Goal: Use online tool/utility: Utilize a website feature to perform a specific function

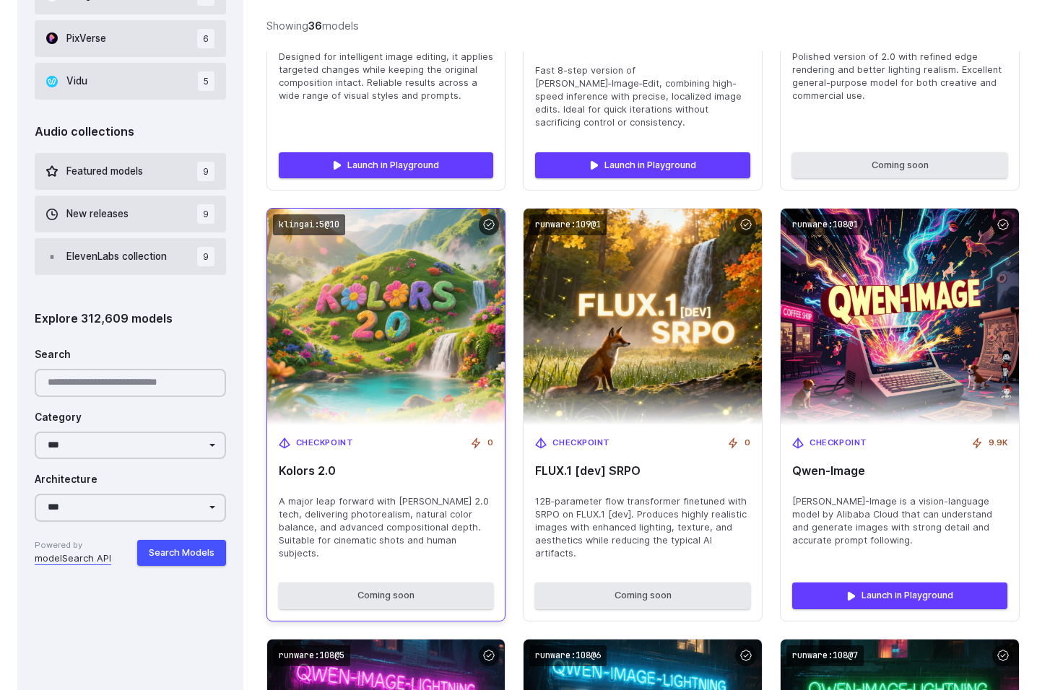
scroll to position [1218, 0]
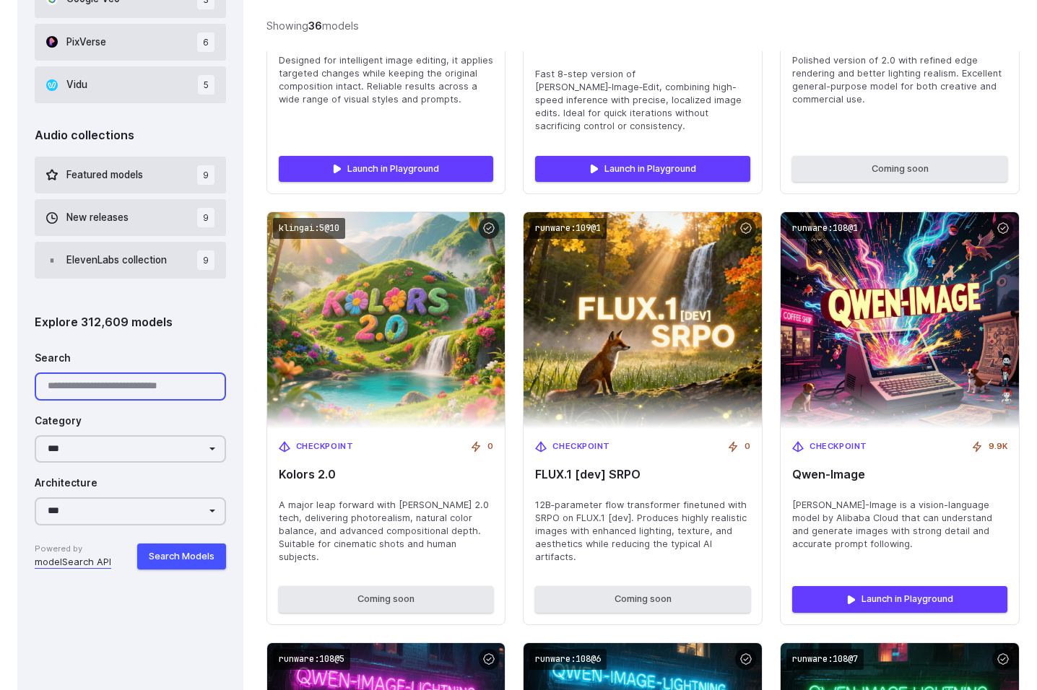
drag, startPoint x: 140, startPoint y: 377, endPoint x: 145, endPoint y: 385, distance: 9.4
click at [143, 381] on input "Search" at bounding box center [130, 387] width 191 height 28
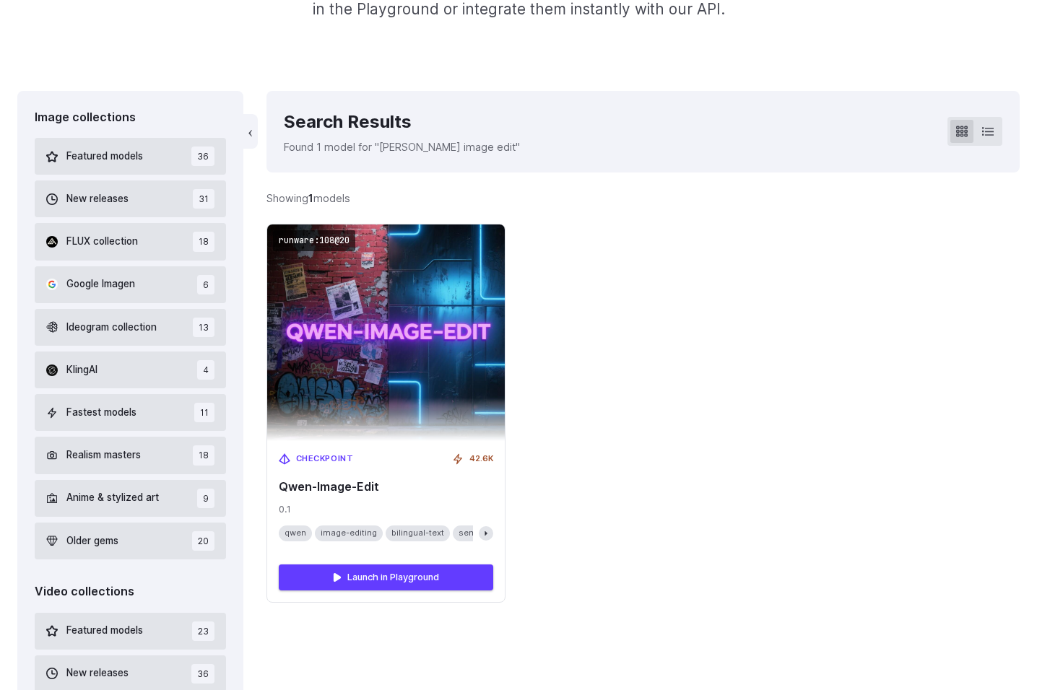
scroll to position [328, 0]
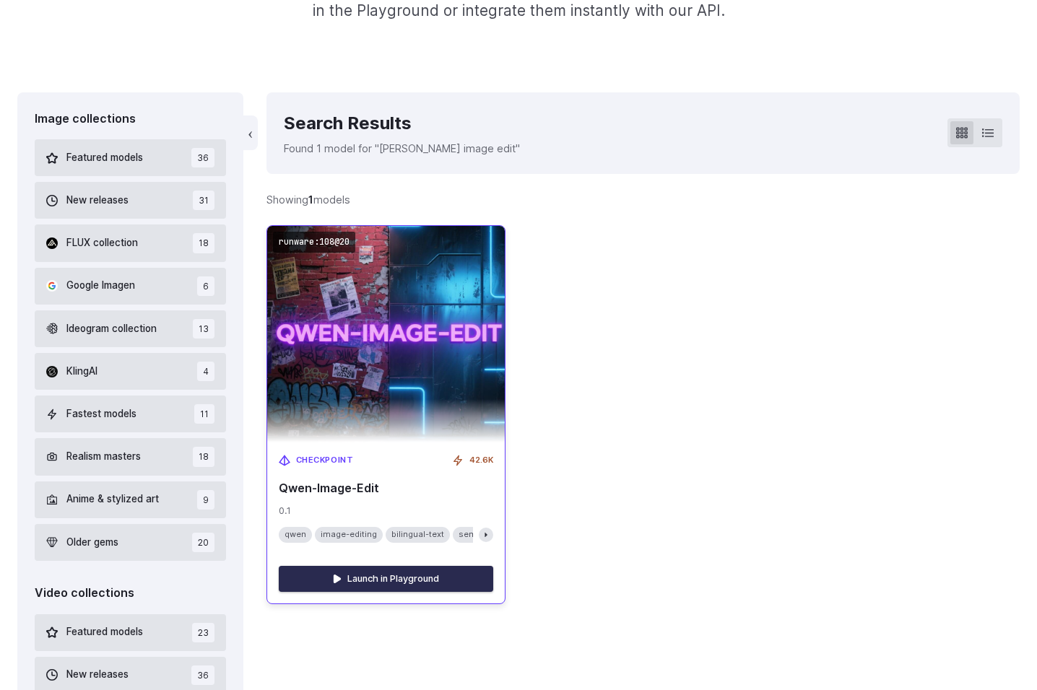
type input "**********"
click at [427, 576] on link "Launch in Playground" at bounding box center [386, 579] width 215 height 26
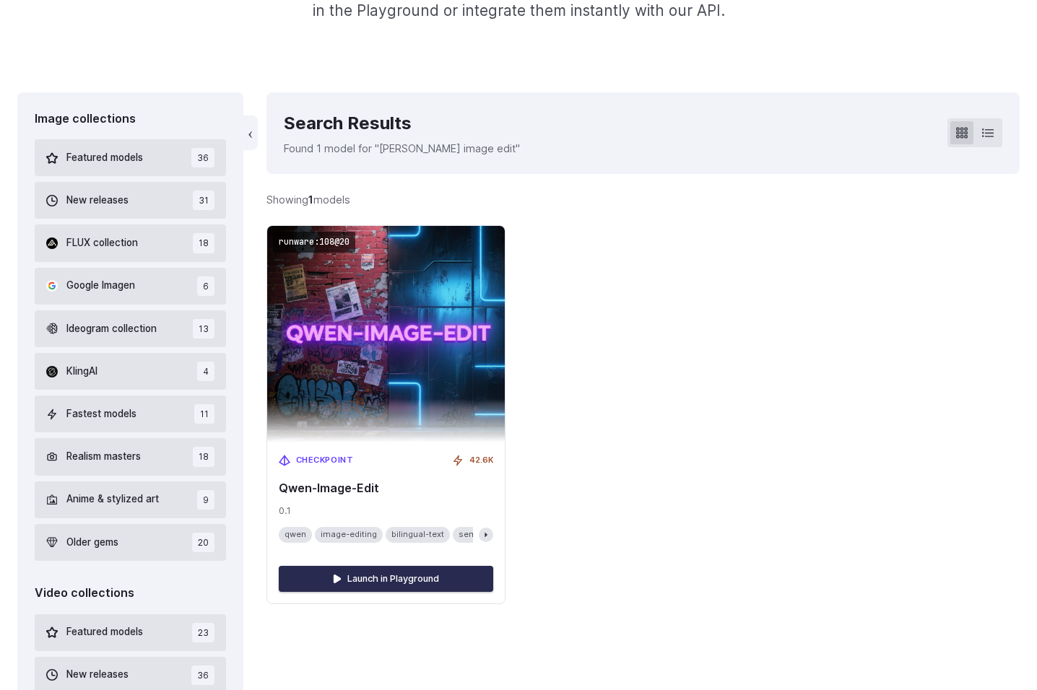
scroll to position [0, 0]
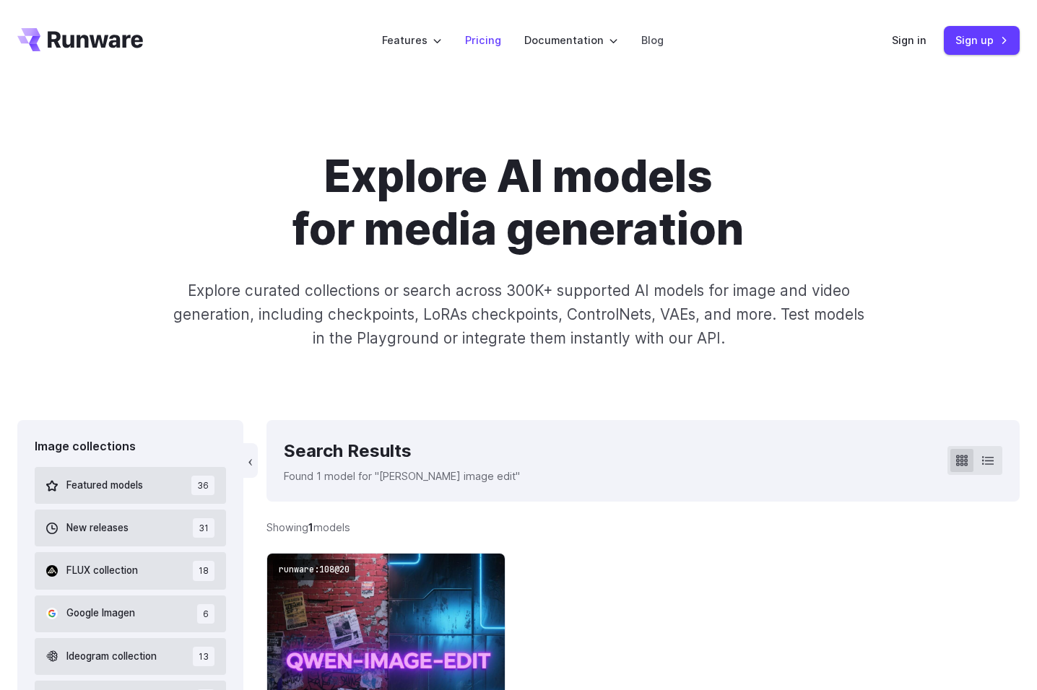
click at [488, 38] on link "Pricing" at bounding box center [483, 40] width 36 height 17
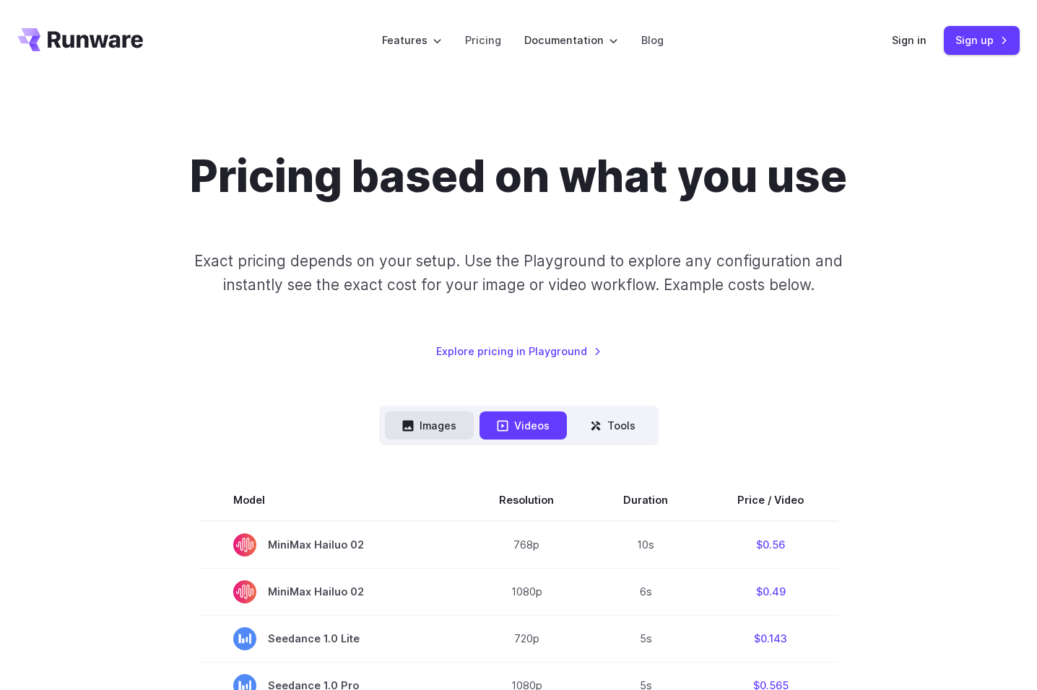
click at [442, 425] on button "Images" at bounding box center [429, 426] width 89 height 28
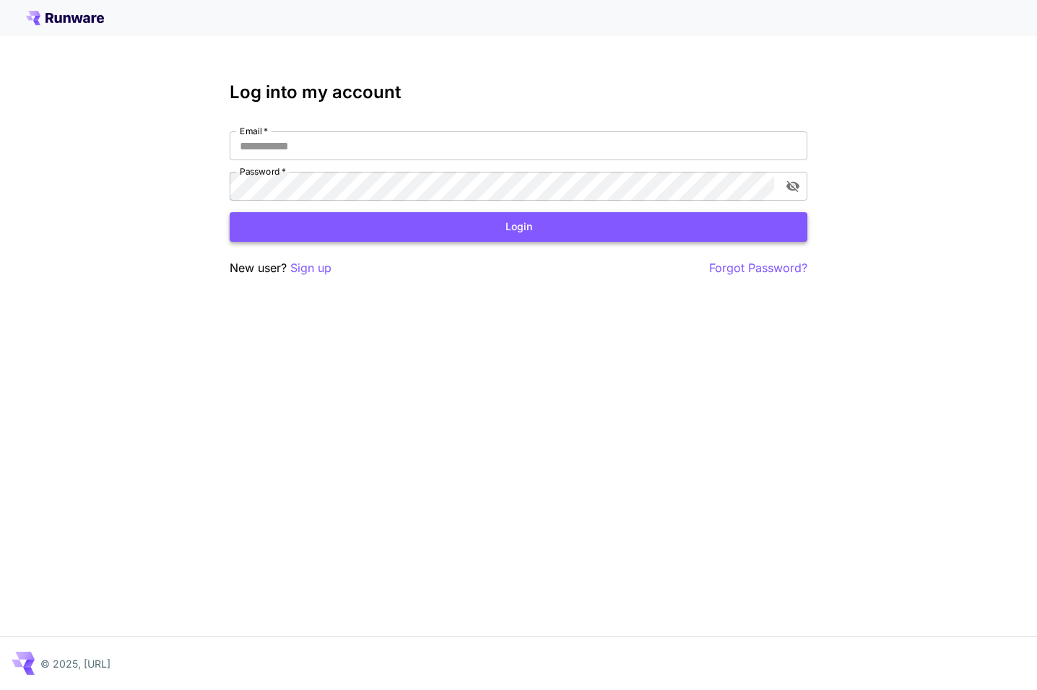
type input "**********"
click at [423, 225] on button "Login" at bounding box center [519, 227] width 578 height 30
